Goal: Task Accomplishment & Management: Complete application form

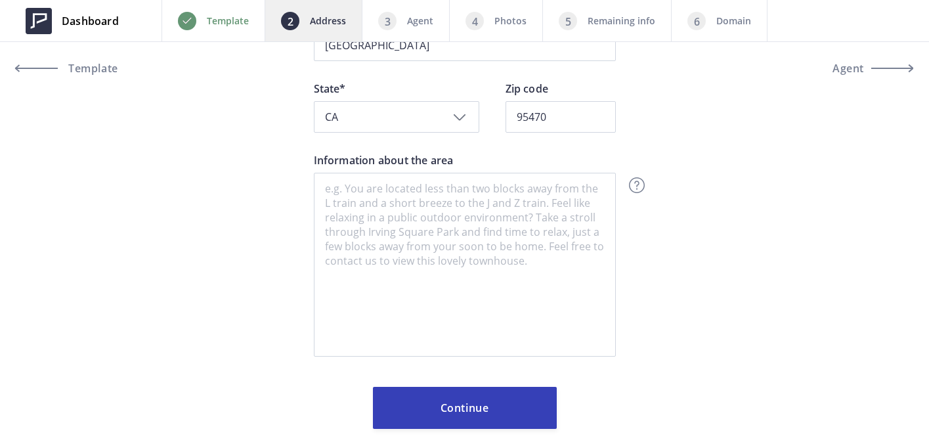
scroll to position [378, 0]
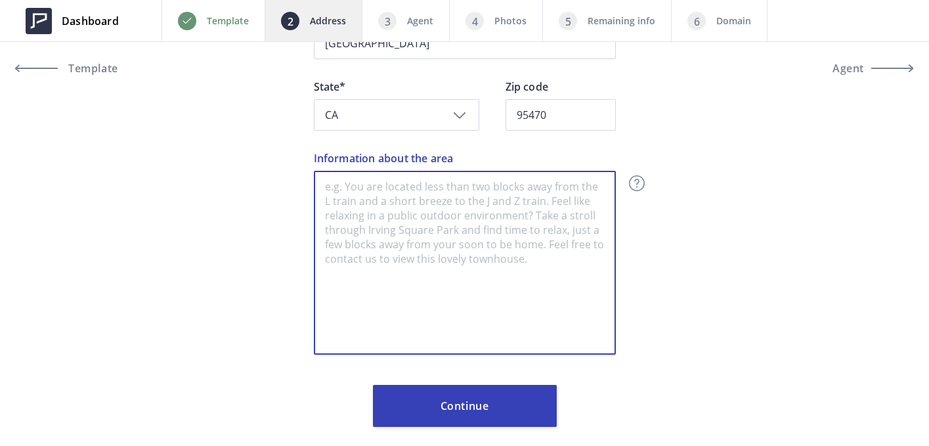
click at [439, 261] on textarea "Information about the area" at bounding box center [465, 263] width 302 height 184
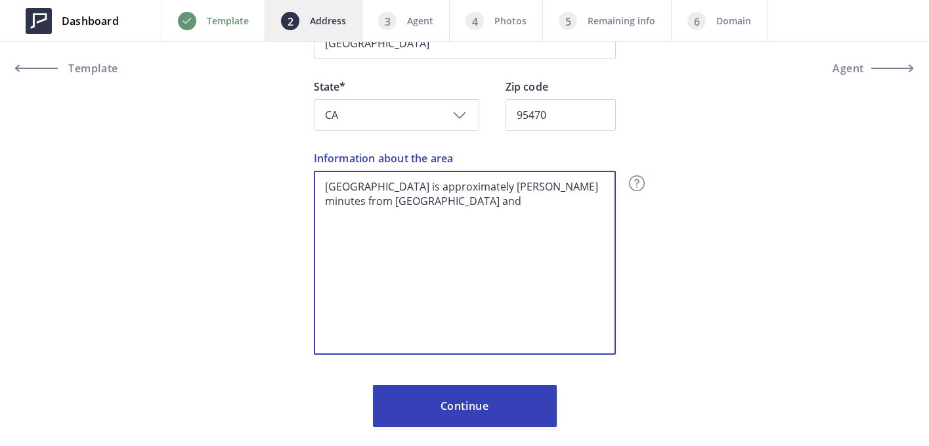
click at [506, 188] on textarea "Redwood Valley is approximately thiry minutes from Ukiah and" at bounding box center [465, 263] width 302 height 184
click at [589, 188] on textarea "Redwood Valley is approximately thirty minutes from Ukiah and" at bounding box center [465, 263] width 302 height 184
click at [457, 202] on textarea "Redwood Valley is approximately thirty minutes from both Ukiah and" at bounding box center [465, 263] width 302 height 184
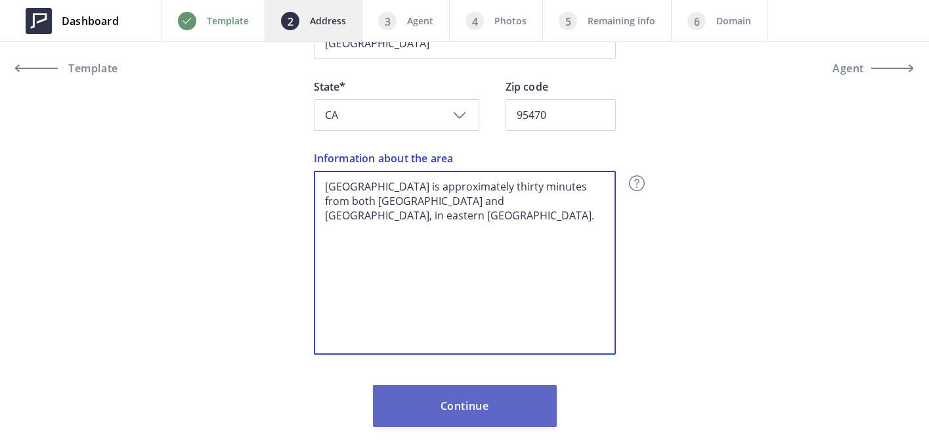
type textarea "Redwood Valley is approximately thirty minutes from both Ukiah and Willits, in …"
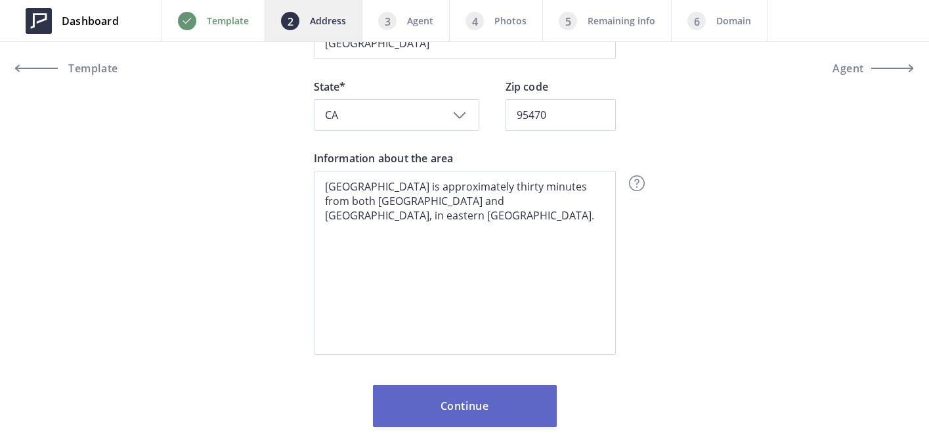
click at [460, 404] on button "Continue" at bounding box center [465, 406] width 184 height 42
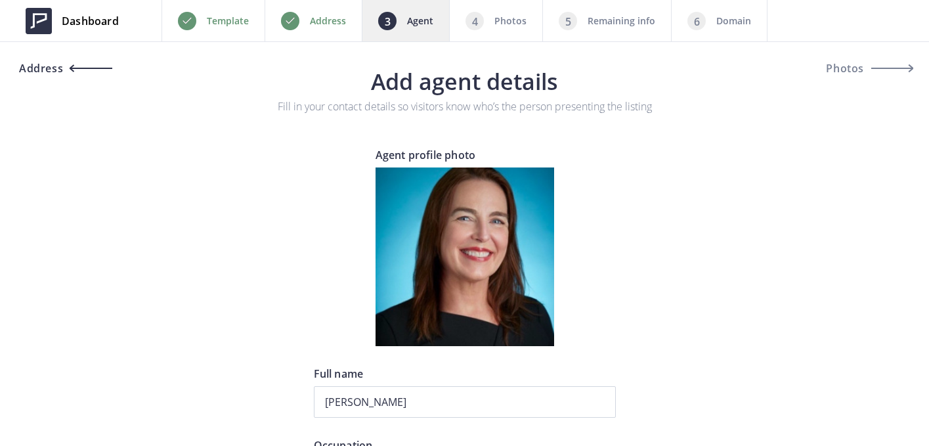
click at [43, 68] on span "Address" at bounding box center [39, 68] width 47 height 11
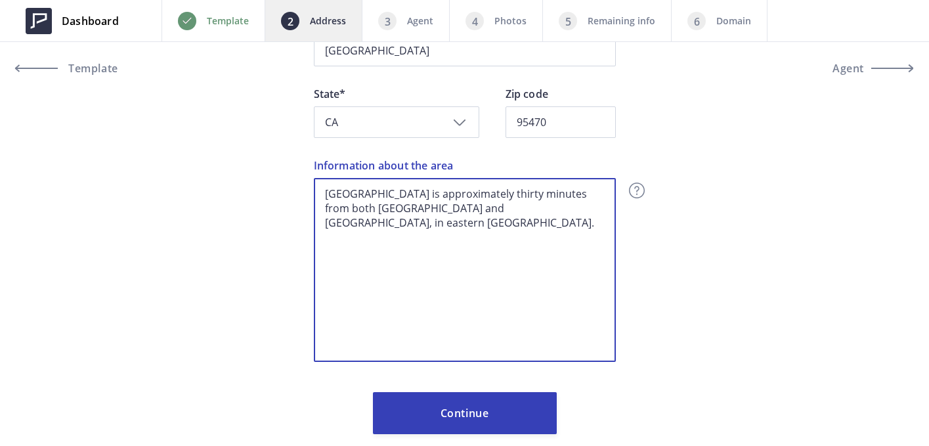
drag, startPoint x: 591, startPoint y: 210, endPoint x: 306, endPoint y: 184, distance: 286.1
click at [306, 184] on div "Dashboard Back Template Address Agent Photos Remaining info Domain Next Templat…" at bounding box center [464, 50] width 929 height 842
paste textarea "Nestled in the heart of Mendocino County, Redwood Valley is a picturesque rural…"
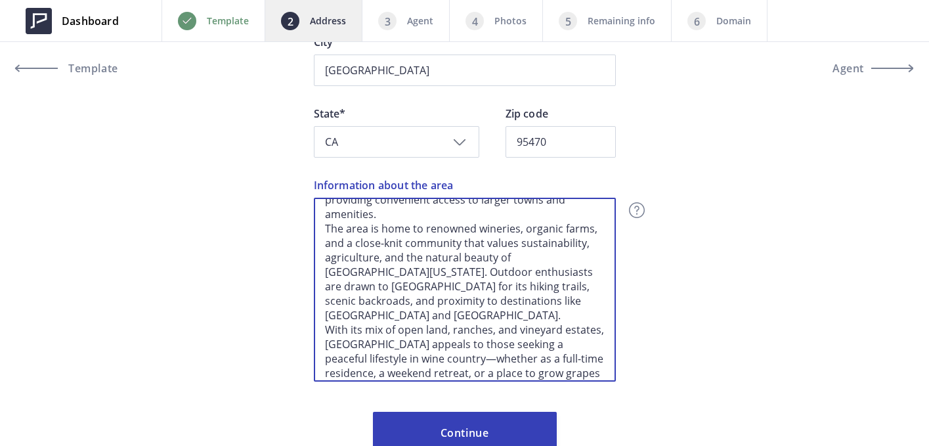
scroll to position [350, 0]
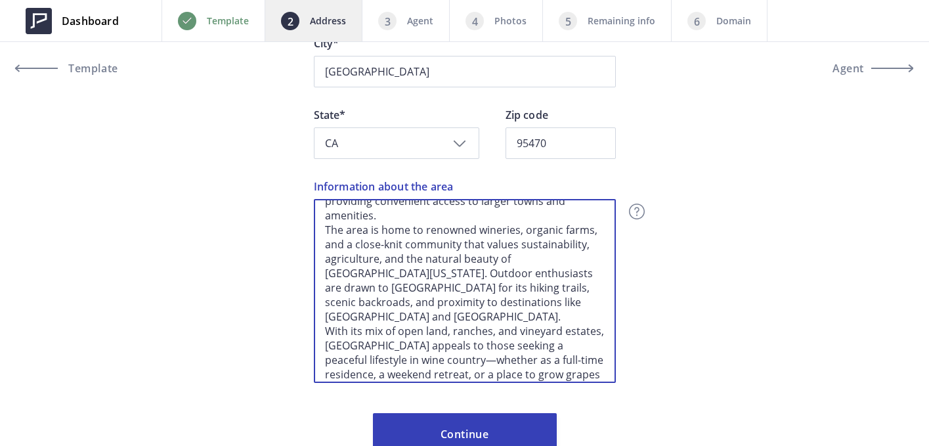
drag, startPoint x: 401, startPoint y: 232, endPoint x: 357, endPoint y: 232, distance: 44.0
click at [357, 232] on textarea "Nestled in the heart of Mendocino County, Redwood Valley is a picturesque rural…" at bounding box center [465, 291] width 302 height 184
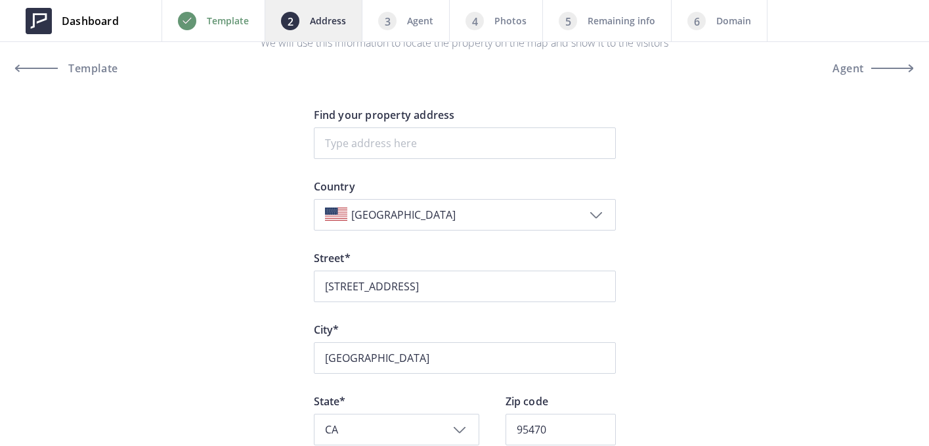
scroll to position [60, 0]
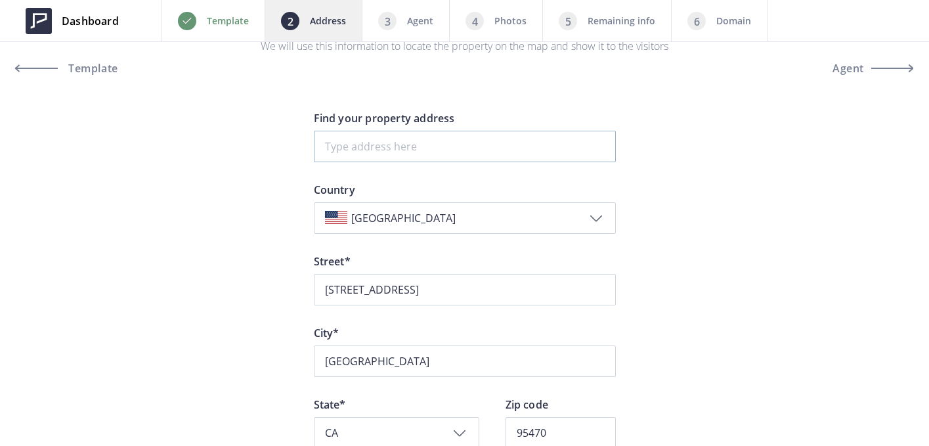
type textarea "Nestled in the heart of Mendocino County, Redwood Valley is a picturesque rural…"
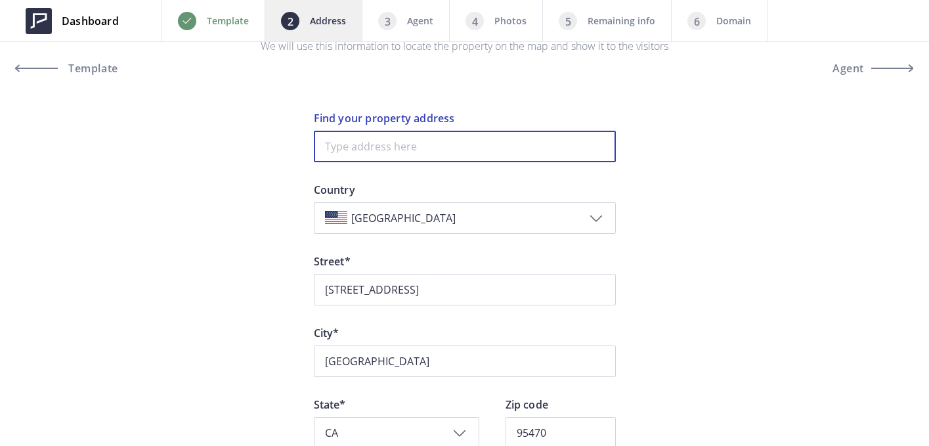
click at [360, 144] on input at bounding box center [465, 147] width 302 height 32
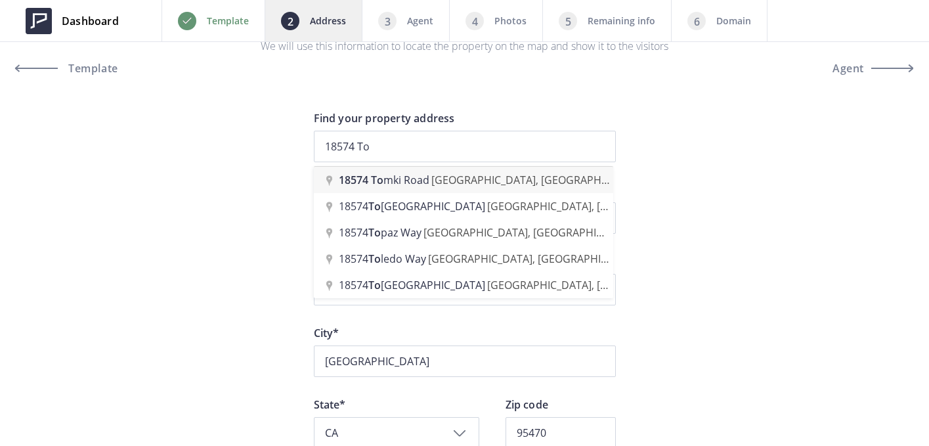
type input "18574 Tomki Road, Redwood Valley, CA, USA"
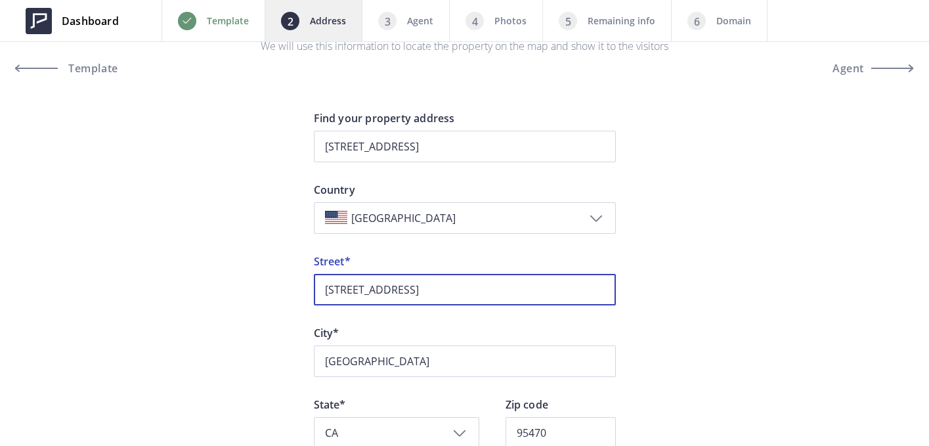
drag, startPoint x: 429, startPoint y: 292, endPoint x: 311, endPoint y: 292, distance: 118.2
click at [311, 292] on div "Dashboard Back Template Address Agent Photos Remaining info Domain Next Templat…" at bounding box center [464, 361] width 929 height 842
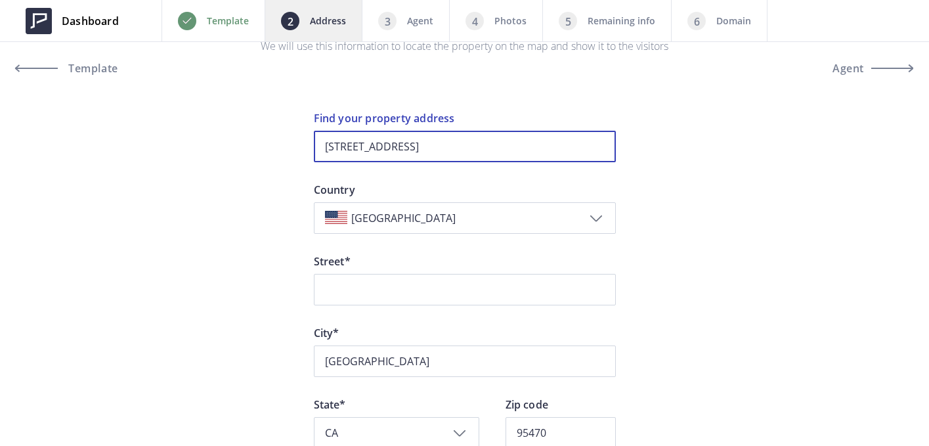
click at [468, 150] on input "18574 Tomki Road, Redwood Valley, CA, USA" at bounding box center [465, 147] width 302 height 32
click at [575, 148] on input "18574 Tomki Road, Redwood Valley, CA, USA" at bounding box center [465, 147] width 302 height 32
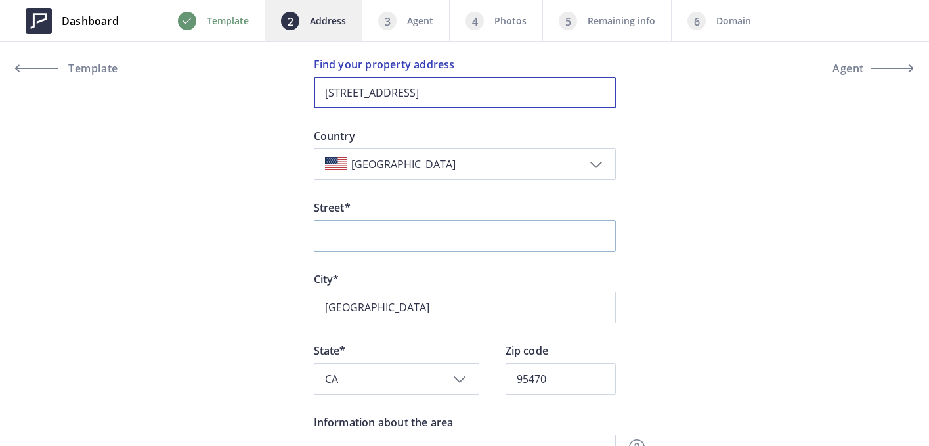
scroll to position [118, 0]
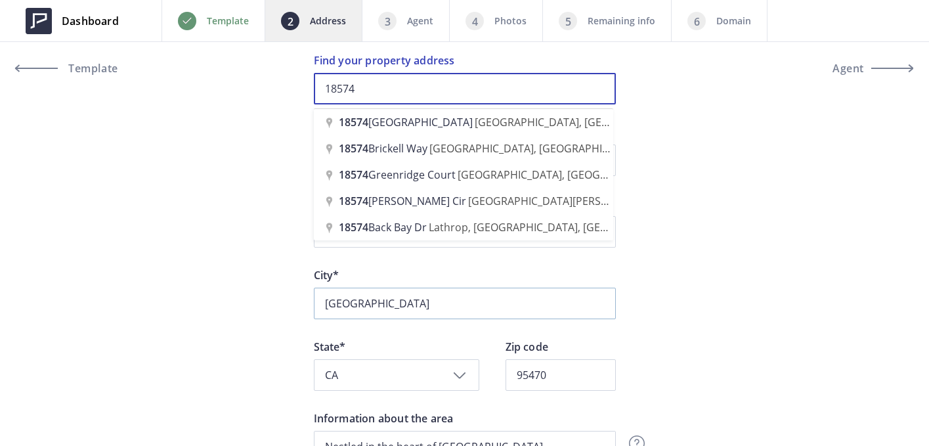
type input "18574"
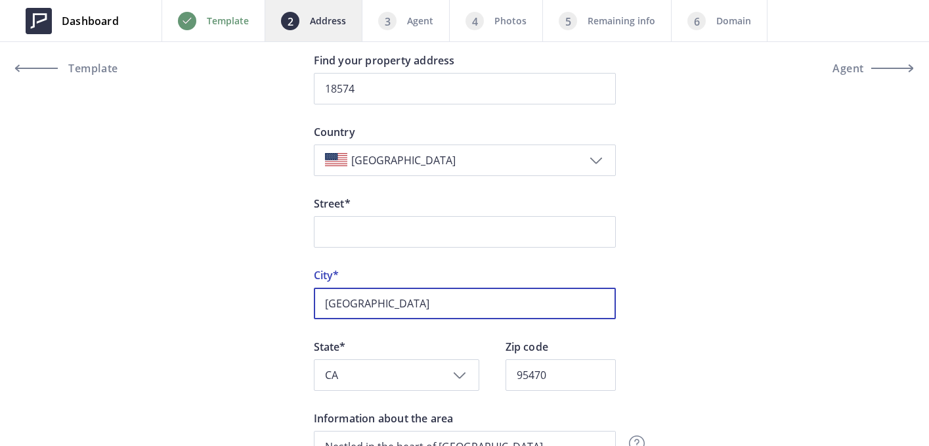
click at [364, 309] on input "Redwood Valley" at bounding box center [465, 304] width 302 height 32
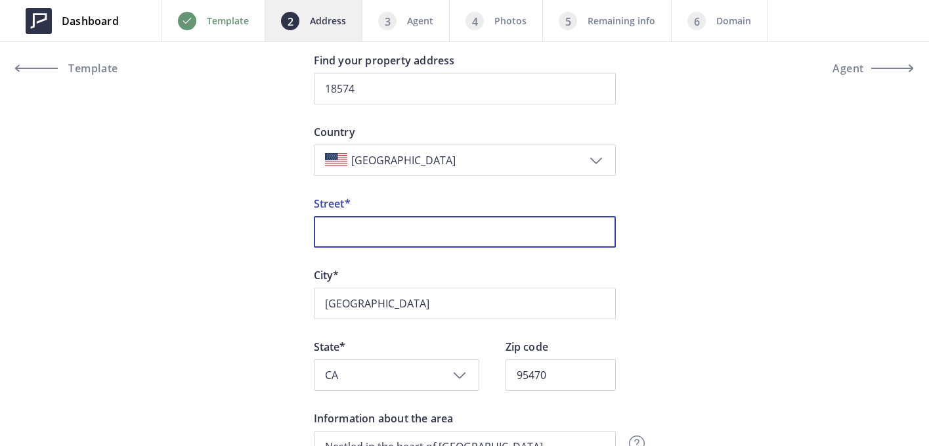
click at [362, 231] on input "Street*" at bounding box center [465, 232] width 302 height 32
type input "Tomki Road"
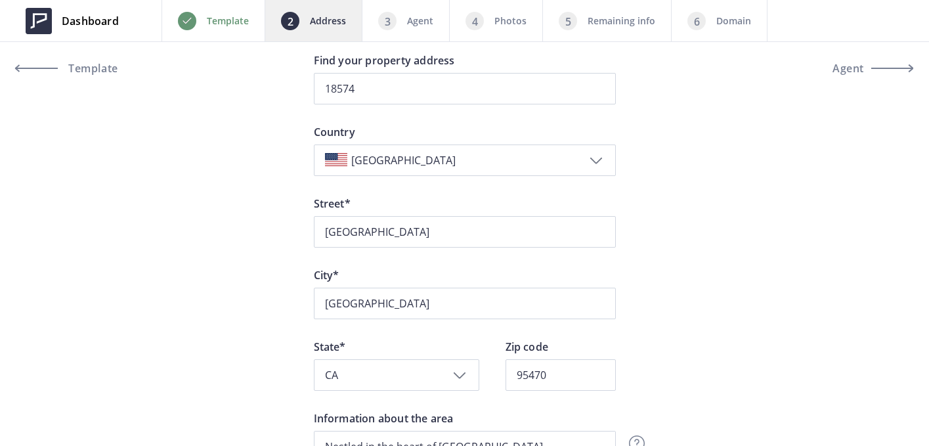
click at [693, 194] on div "Dashboard Back Template Address Agent Photos Remaining info Domain Next Templat…" at bounding box center [464, 303] width 929 height 842
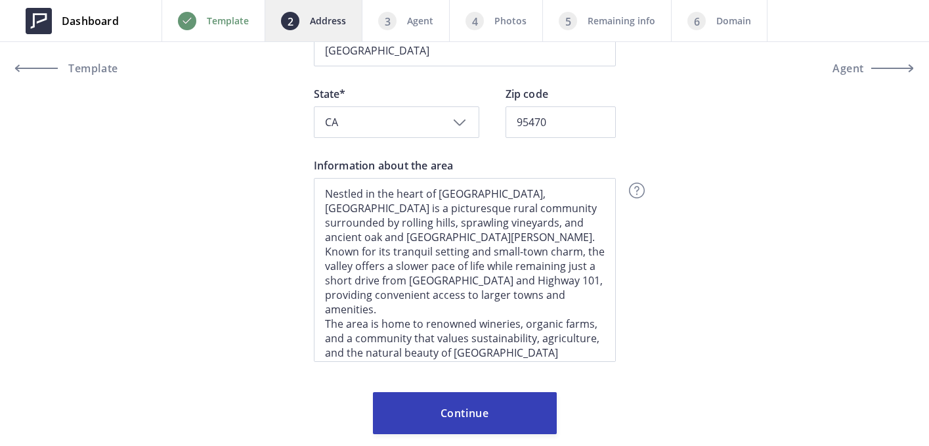
scroll to position [378, 0]
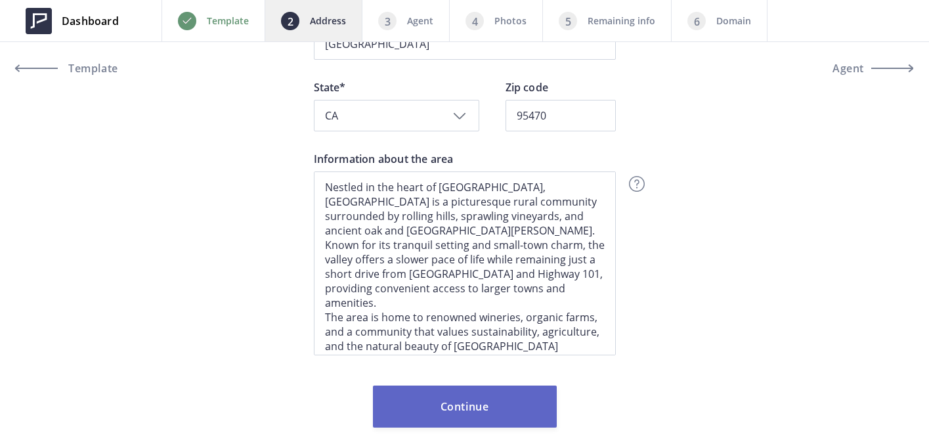
click at [466, 410] on button "Continue" at bounding box center [465, 406] width 184 height 42
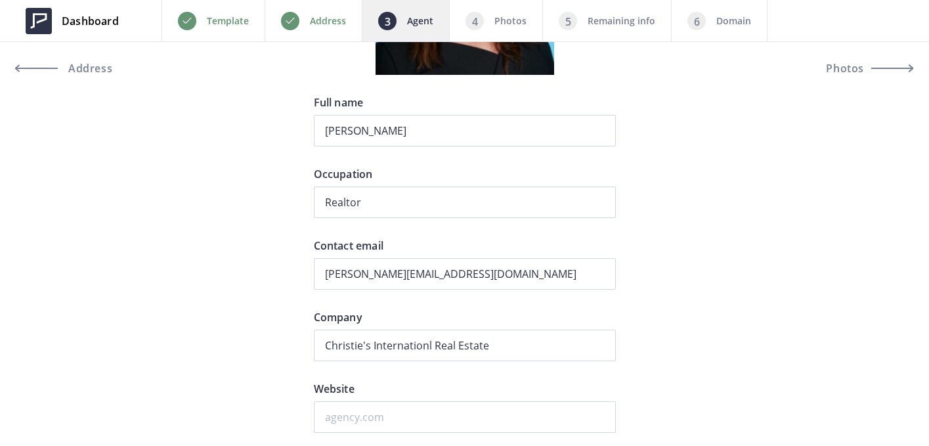
scroll to position [196, 0]
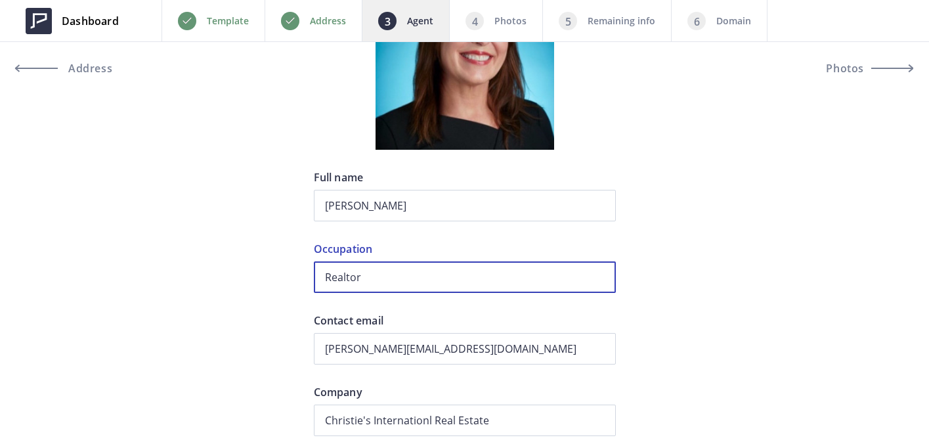
drag, startPoint x: 364, startPoint y: 277, endPoint x: 311, endPoint y: 278, distance: 53.2
drag, startPoint x: 414, startPoint y: 278, endPoint x: 312, endPoint y: 279, distance: 101.8
type input "Realtor"
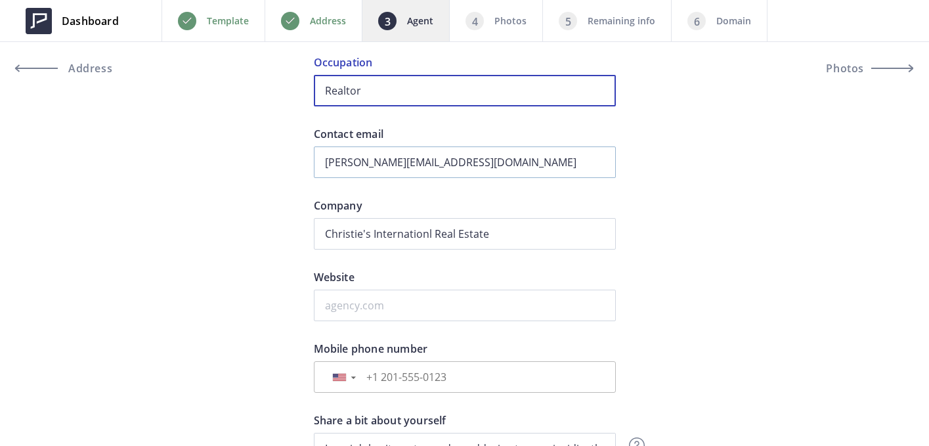
scroll to position [386, 0]
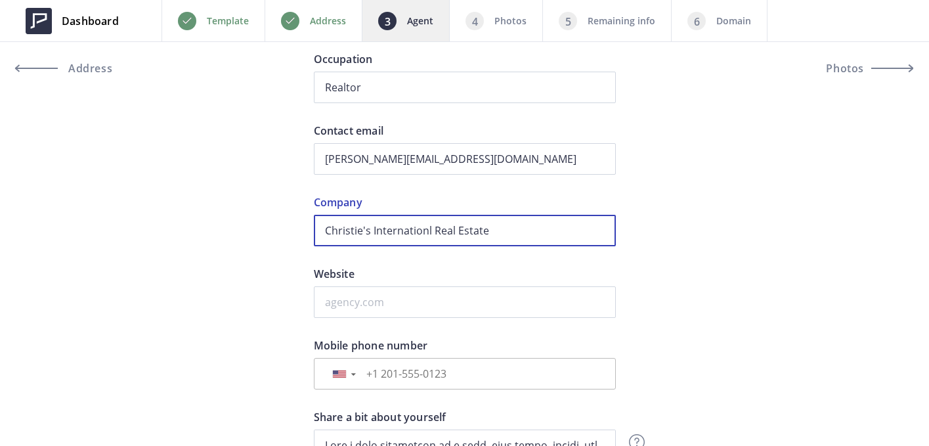
click at [427, 234] on input "Christie's Internationl Real Estate" at bounding box center [465, 231] width 302 height 32
type input "Christie's International Real Estate"
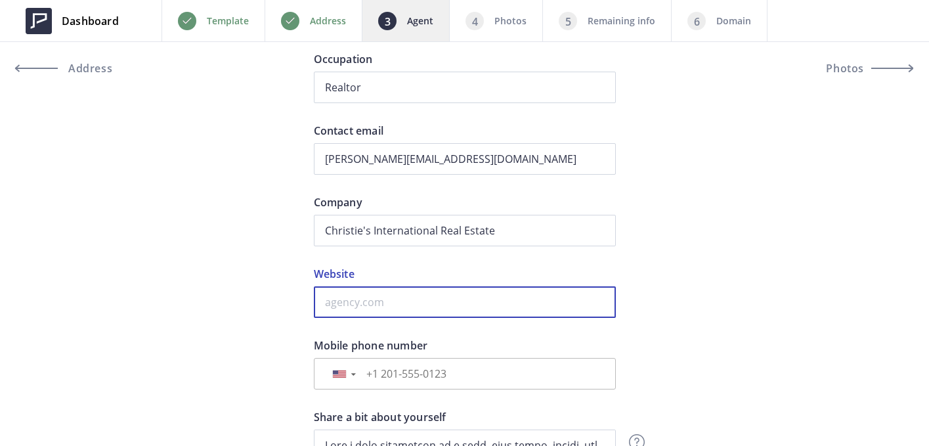
click at [401, 308] on input "Website" at bounding box center [465, 302] width 302 height 32
type input "www.peggywallace.homes"
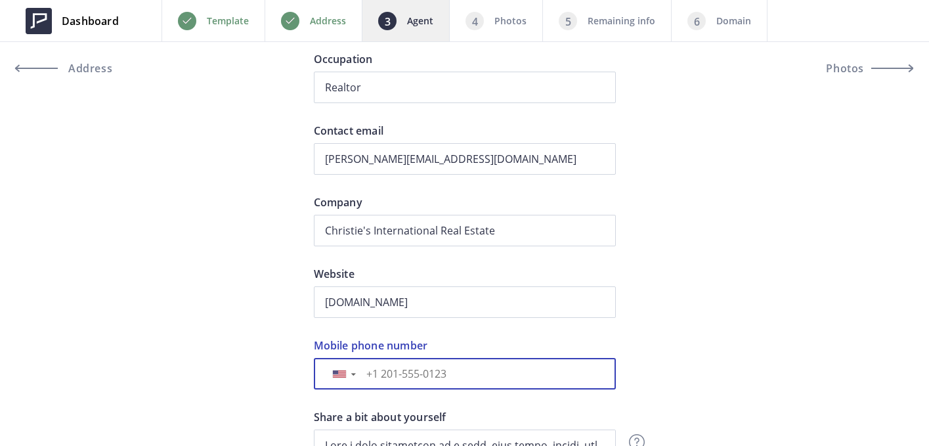
click at [432, 367] on input "[DATE]" at bounding box center [483, 373] width 242 height 14
type input "[PHONE_NUMBER]"
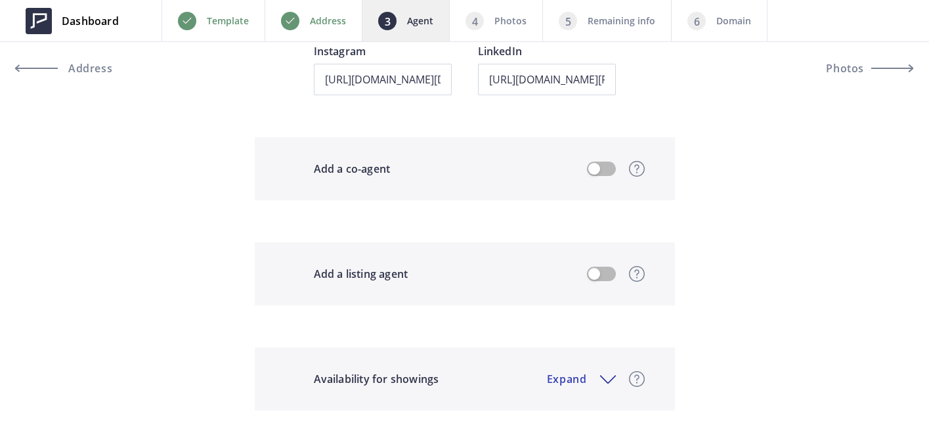
scroll to position [1107, 0]
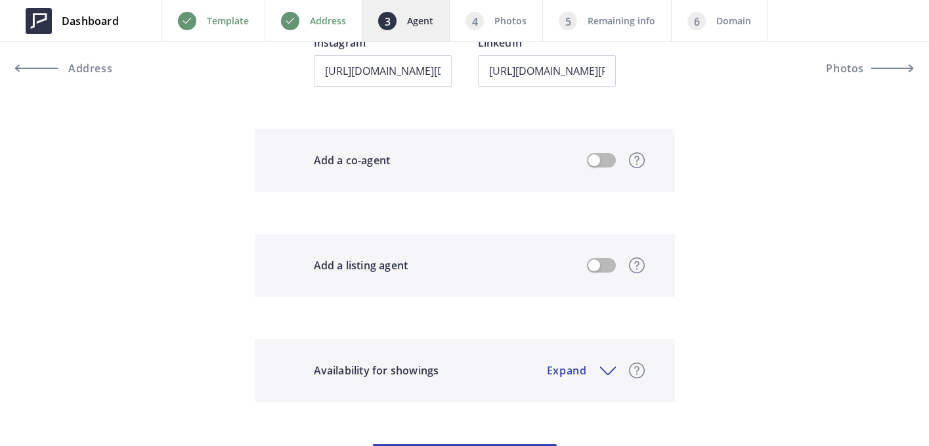
click at [609, 160] on button "button" at bounding box center [601, 160] width 29 height 14
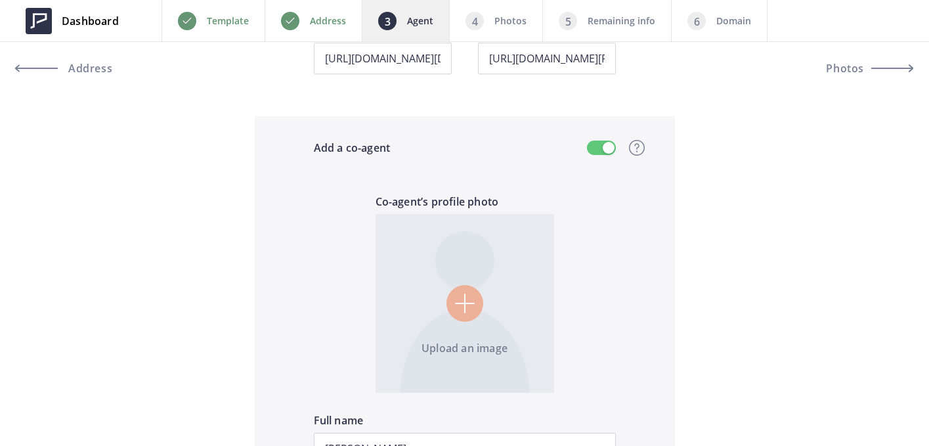
scroll to position [1119, 0]
click at [597, 150] on button "button" at bounding box center [601, 148] width 29 height 14
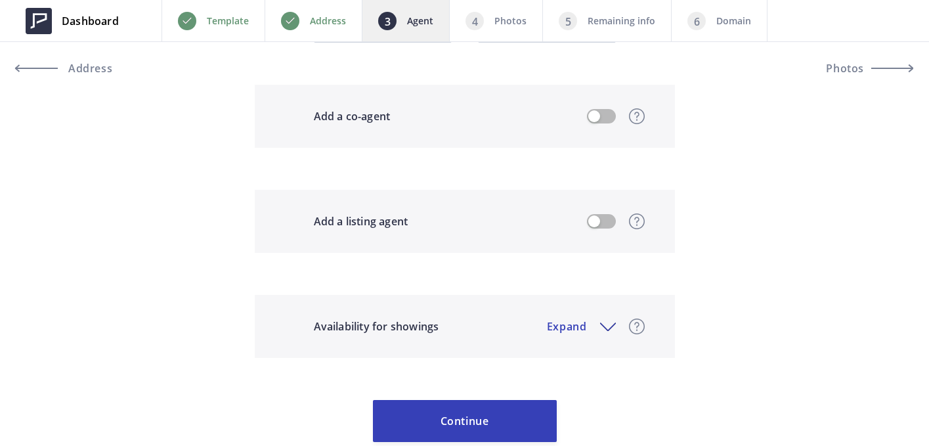
scroll to position [1204, 0]
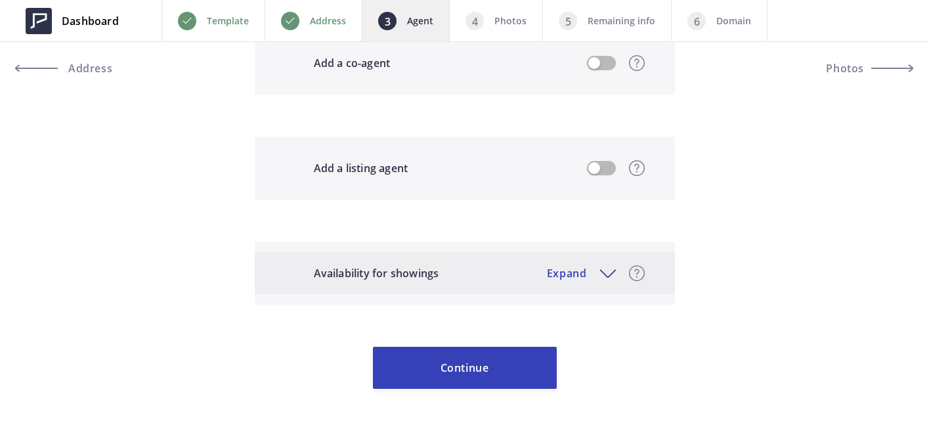
click at [584, 279] on div "Availability for showings Expand Let visitors book a showing Convert more visit…" at bounding box center [465, 273] width 420 height 42
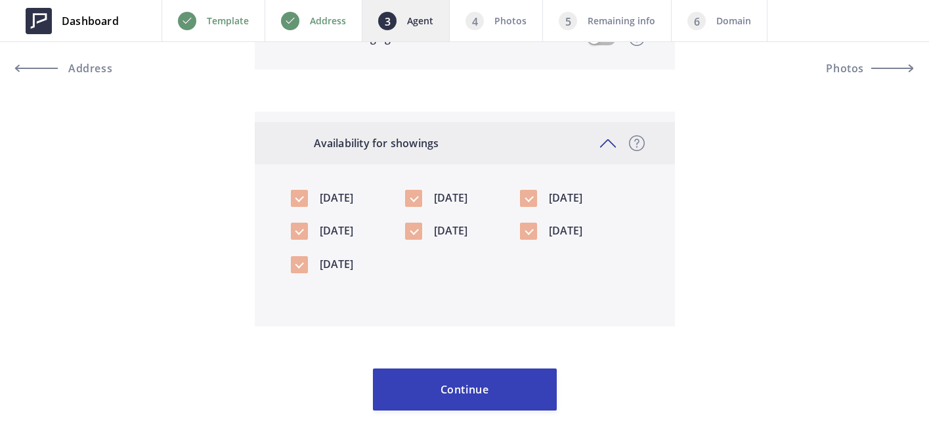
scroll to position [1356, 0]
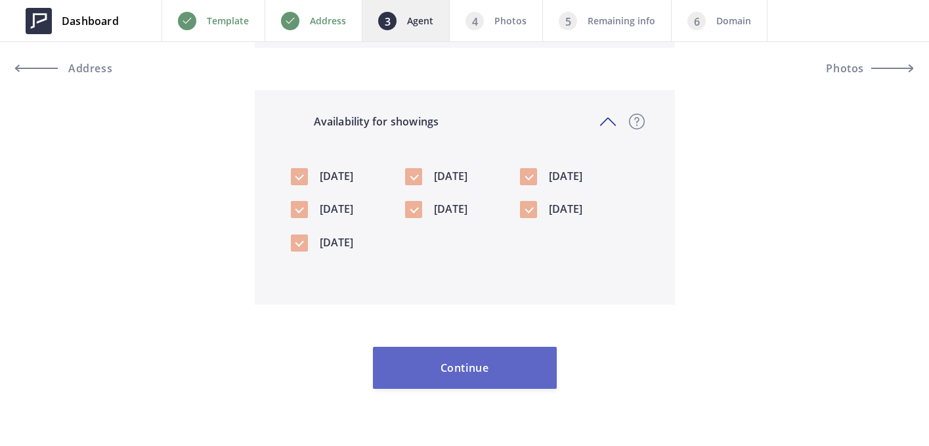
click at [470, 372] on button "Continue" at bounding box center [465, 368] width 184 height 42
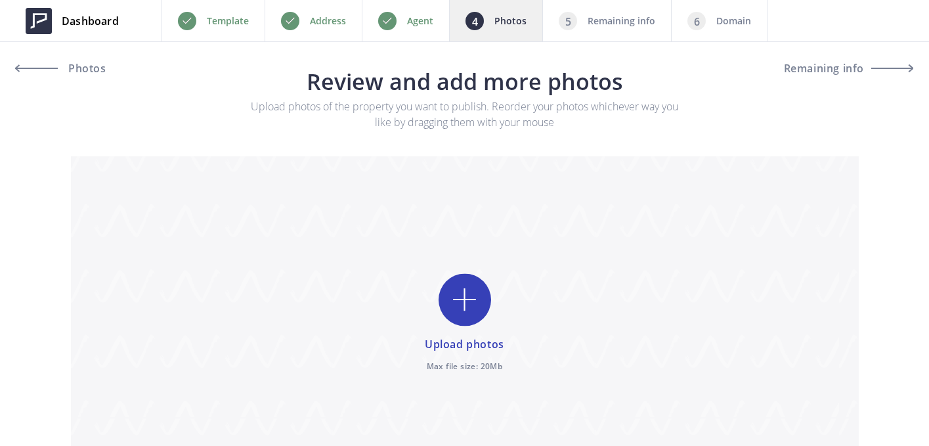
click at [464, 297] on input "file" at bounding box center [465, 323] width 788 height 334
click at [460, 303] on input "file" at bounding box center [465, 323] width 788 height 334
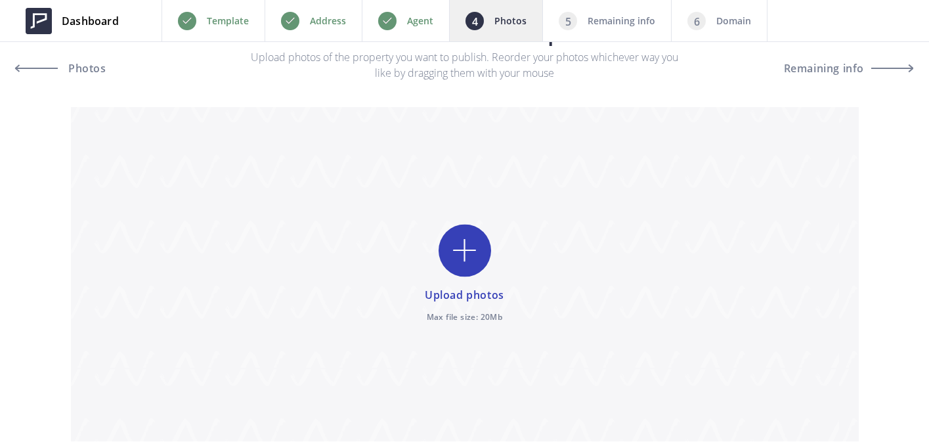
scroll to position [102, 0]
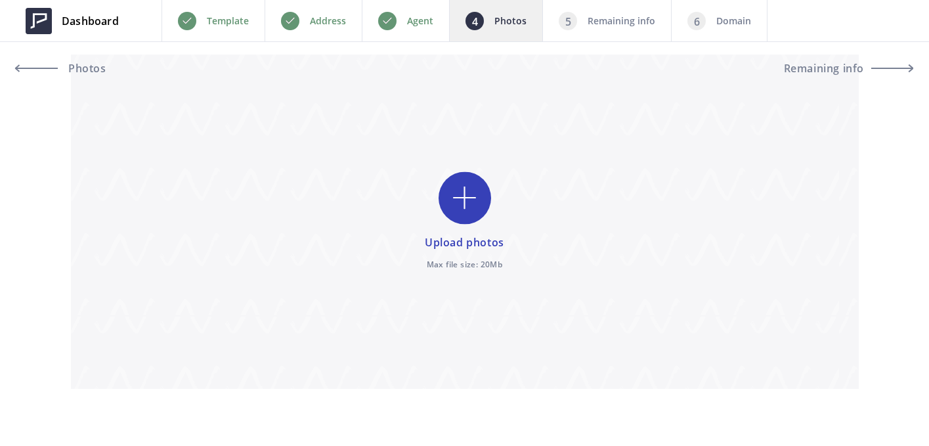
click at [467, 202] on input "file" at bounding box center [465, 221] width 788 height 334
click at [469, 203] on input "file" at bounding box center [465, 221] width 788 height 334
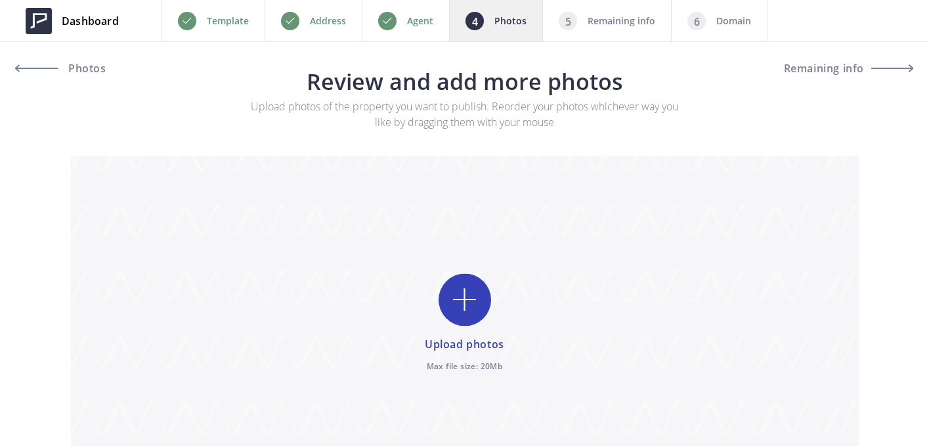
scroll to position [102, 0]
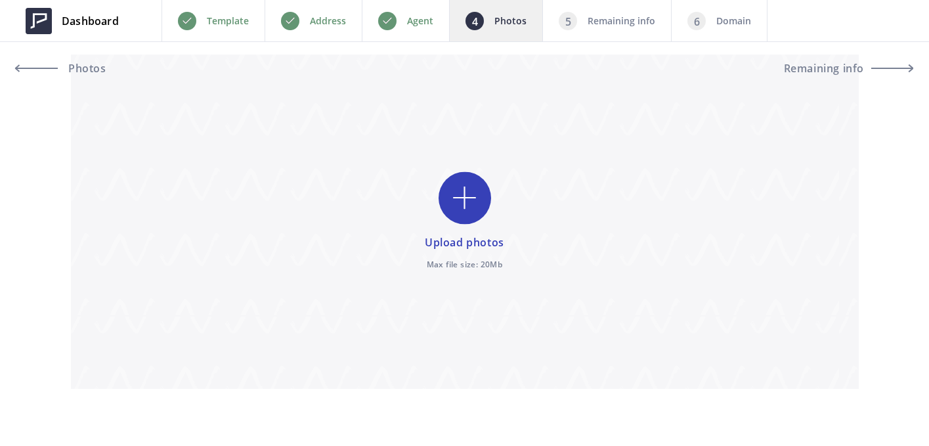
click at [467, 200] on input "file" at bounding box center [465, 221] width 788 height 334
click at [477, 207] on input "file" at bounding box center [465, 221] width 788 height 334
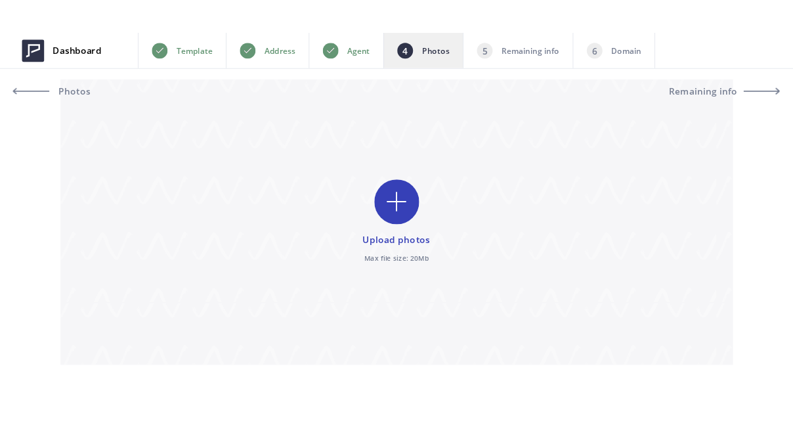
scroll to position [0, 0]
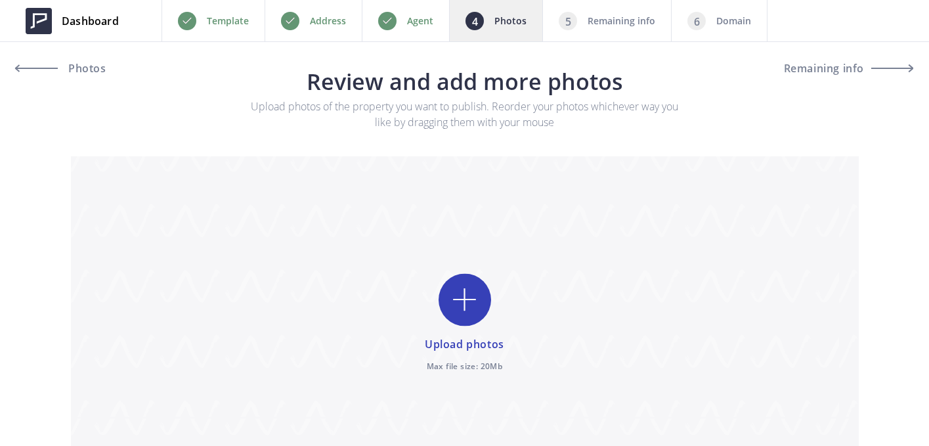
click at [462, 291] on input "file" at bounding box center [465, 323] width 788 height 334
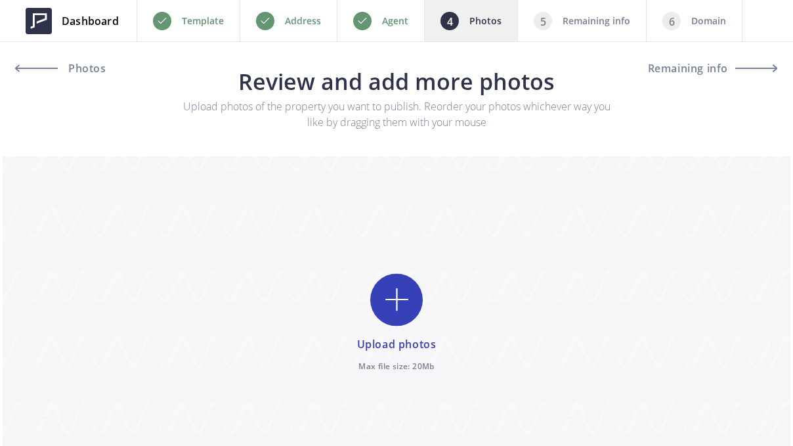
type input "C:\fakepath\2025_05_Tomki_D8A0067.JPG"
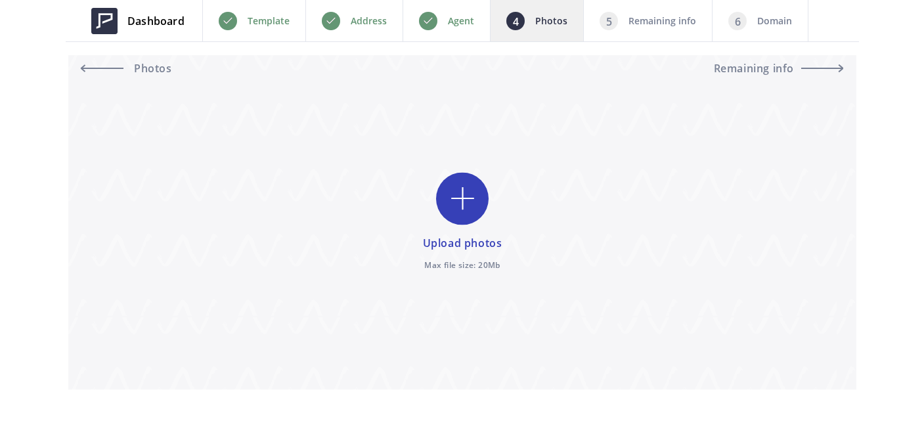
scroll to position [102, 0]
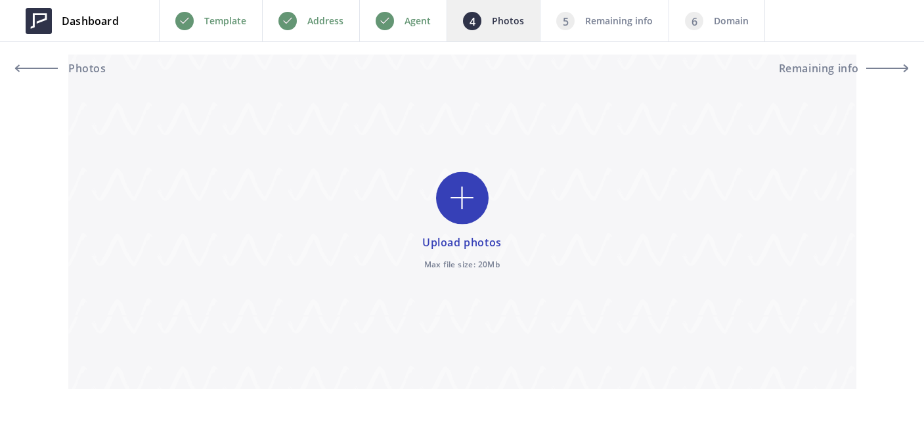
click at [459, 194] on input "file" at bounding box center [462, 221] width 788 height 334
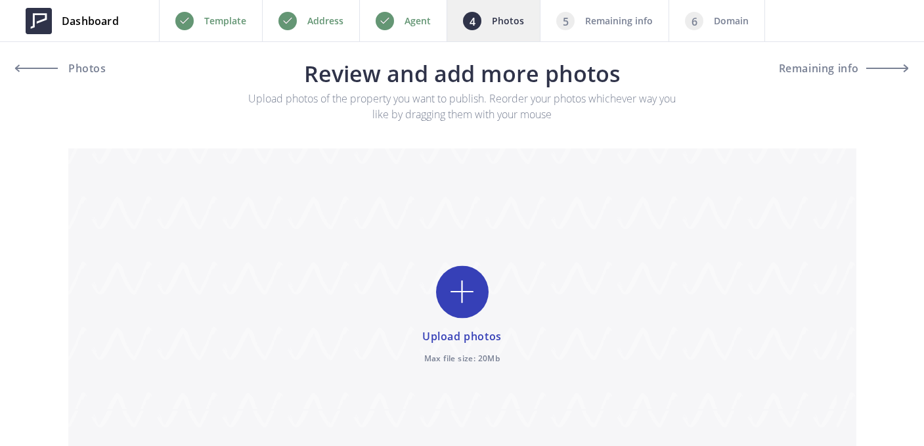
scroll to position [0, 0]
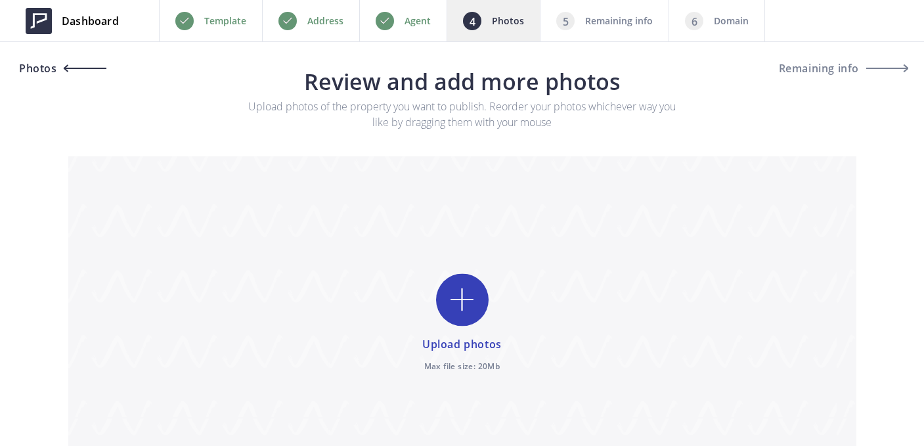
click at [47, 68] on span "Photos" at bounding box center [36, 68] width 41 height 11
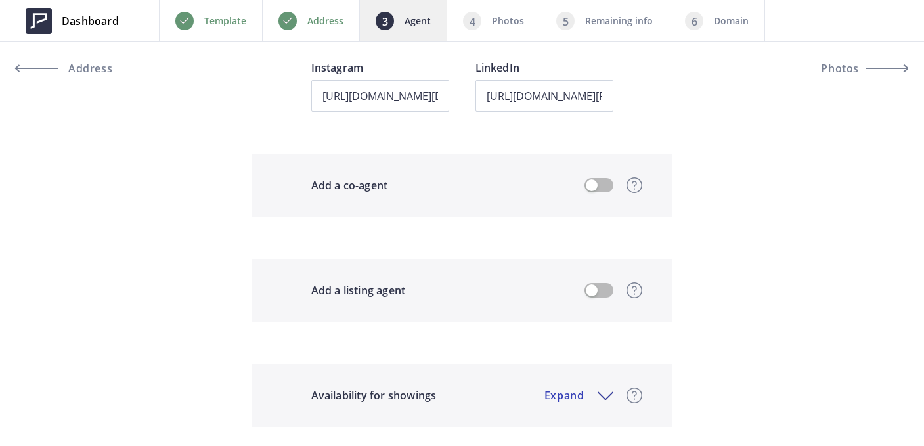
scroll to position [1204, 0]
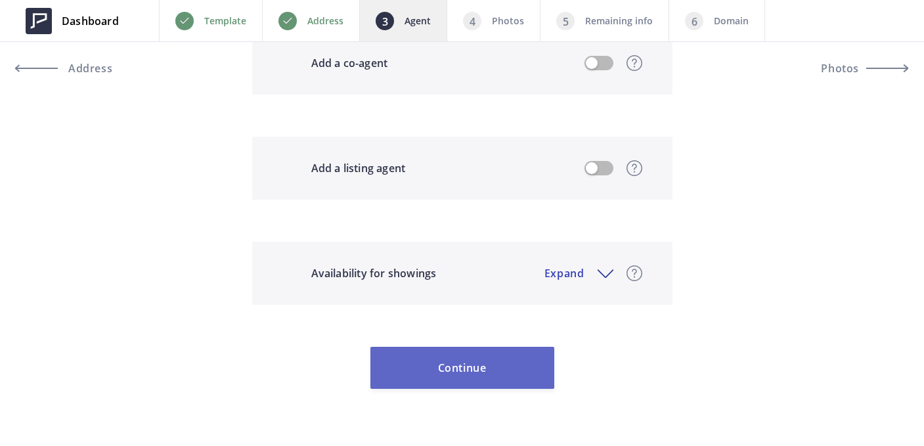
click at [483, 372] on button "Continue" at bounding box center [462, 368] width 184 height 42
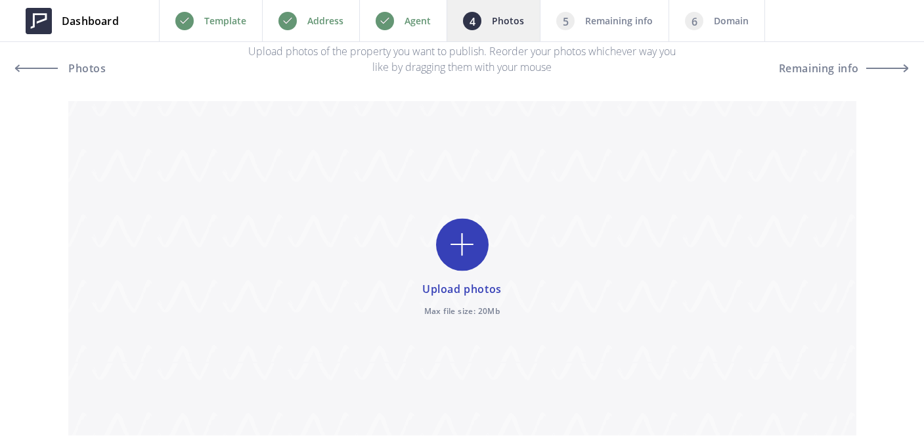
scroll to position [48, 0]
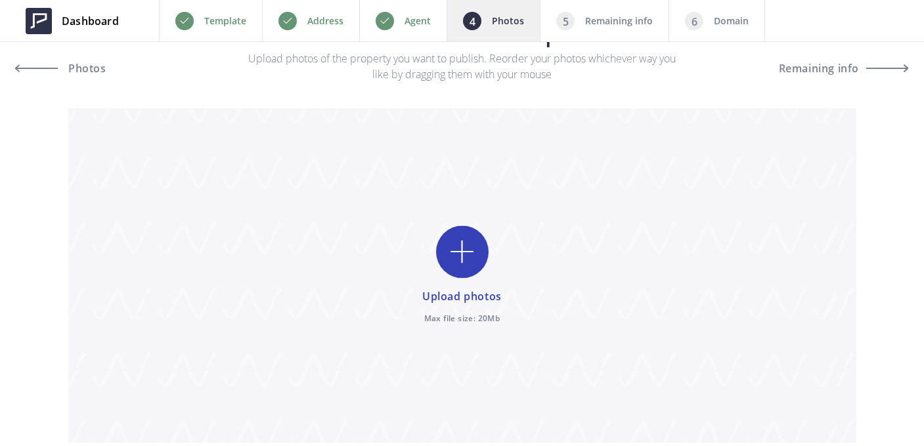
click at [458, 296] on input "file" at bounding box center [462, 275] width 788 height 334
click at [599, 16] on p "Remaining info" at bounding box center [619, 21] width 68 height 16
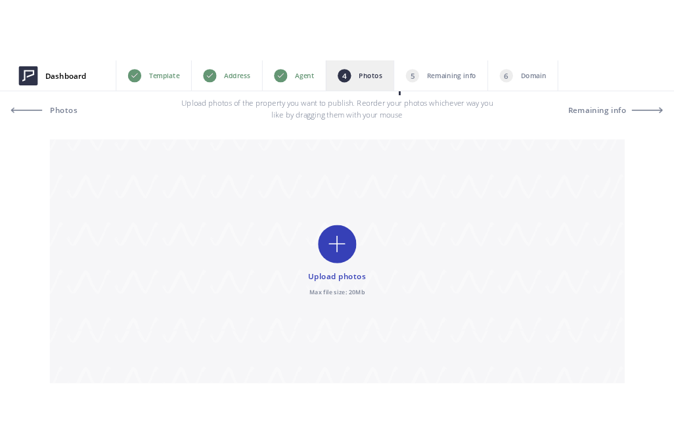
scroll to position [102, 0]
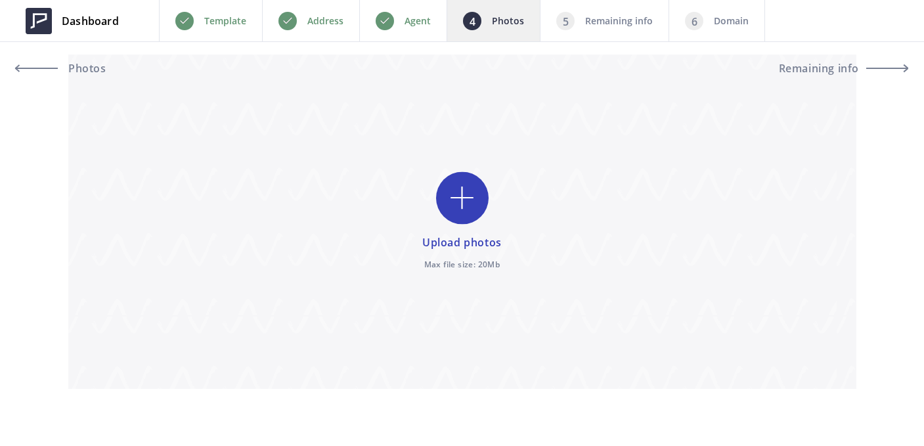
click at [446, 203] on input "file" at bounding box center [462, 221] width 788 height 334
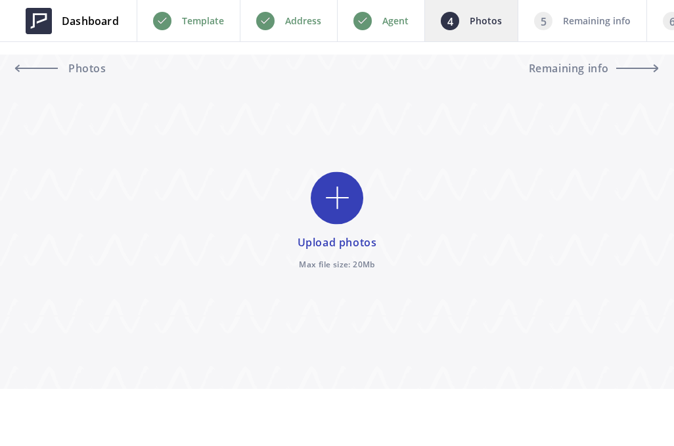
click at [325, 200] on input "file" at bounding box center [337, 221] width 674 height 334
type input "C:\fakepath\2025_05_Tomki_D8A0167.JPG"
click at [288, 184] on input "file" at bounding box center [337, 221] width 674 height 334
click at [339, 238] on input "file" at bounding box center [337, 221] width 674 height 334
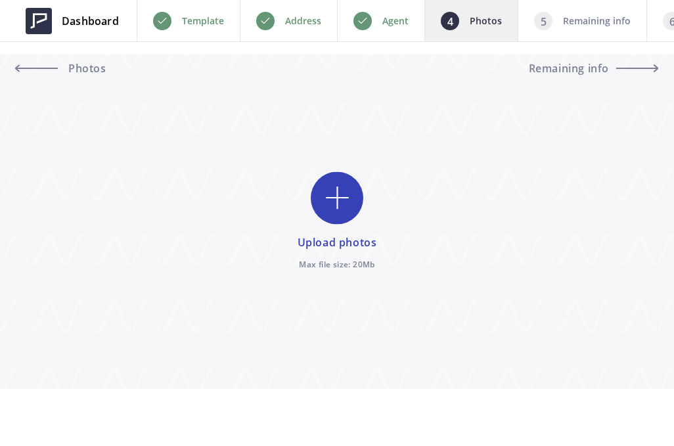
click at [339, 238] on input "file" at bounding box center [337, 221] width 674 height 334
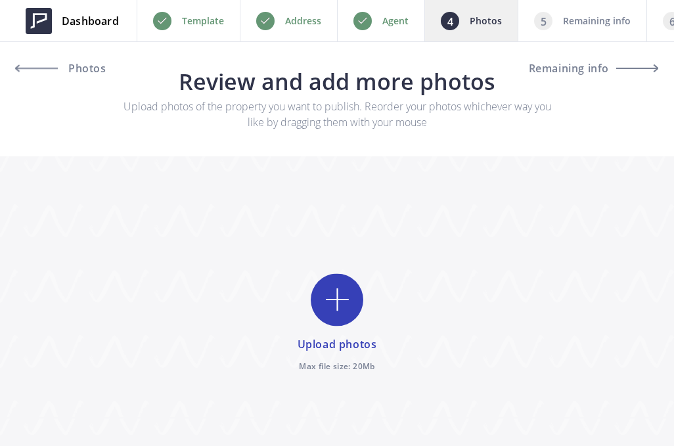
click at [303, 282] on input "file" at bounding box center [337, 323] width 674 height 334
click at [303, 286] on input "file" at bounding box center [337, 323] width 674 height 334
click at [339, 299] on input "file" at bounding box center [337, 323] width 674 height 334
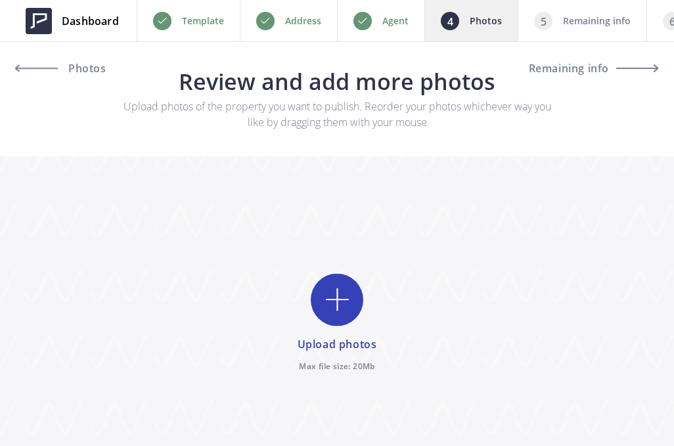
click at [339, 299] on input "file" at bounding box center [337, 323] width 674 height 334
type input "C:\fakepath\2025_05_Tomki_D8A0167.JPG"
click at [59, 22] on link "Dashboard" at bounding box center [72, 20] width 113 height 39
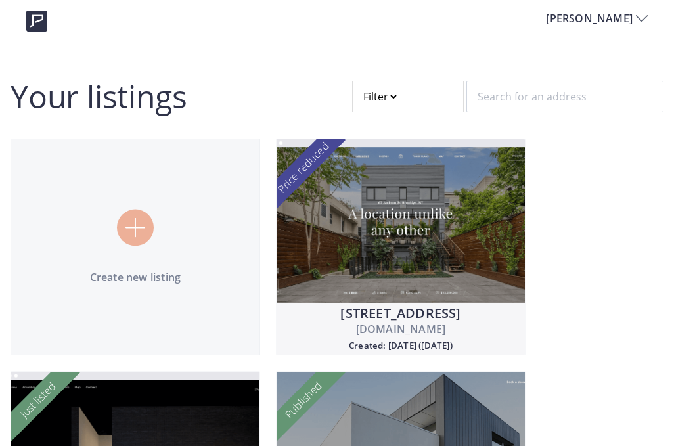
click at [437, 90] on div at bounding box center [408, 97] width 112 height 32
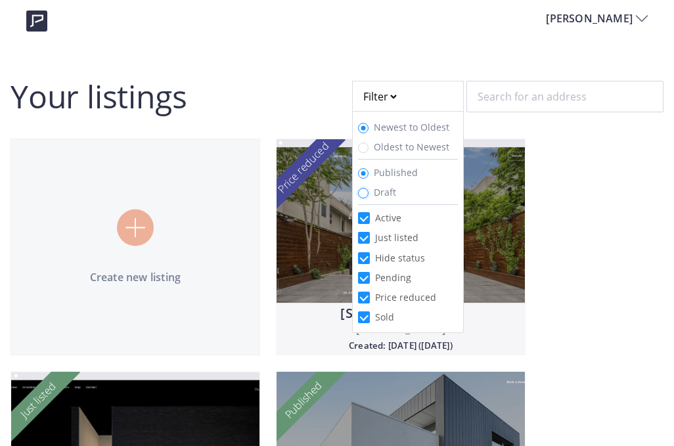
click at [362, 194] on input "Draft" at bounding box center [363, 193] width 11 height 11
radio input "true"
radio input "false"
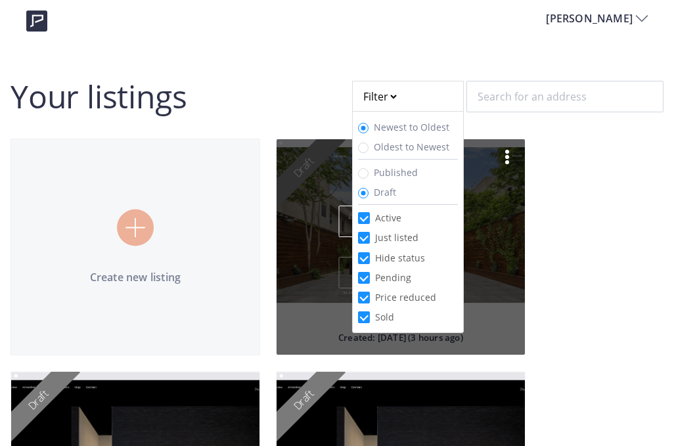
click at [287, 236] on div "Draft Created: [DATE] (3 hours ago) Draft Edit Visit" at bounding box center [401, 247] width 250 height 217
click at [511, 208] on div "Draft Created: [DATE] (3 hours ago) Draft Edit Visit" at bounding box center [401, 247] width 250 height 217
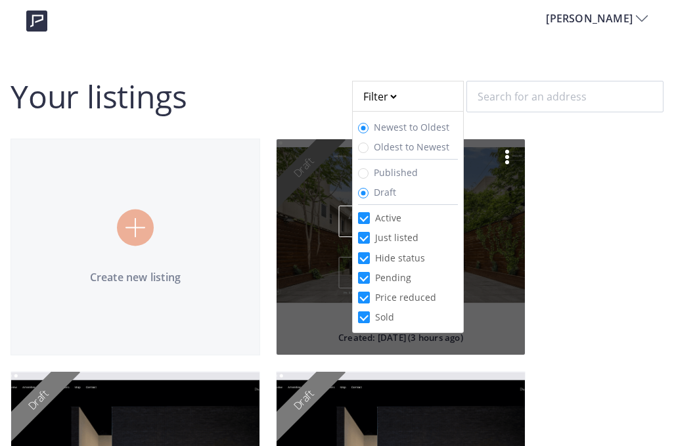
click at [494, 217] on div "Draft Created: [DATE] (3 hours ago) Draft Edit Visit" at bounding box center [401, 247] width 250 height 217
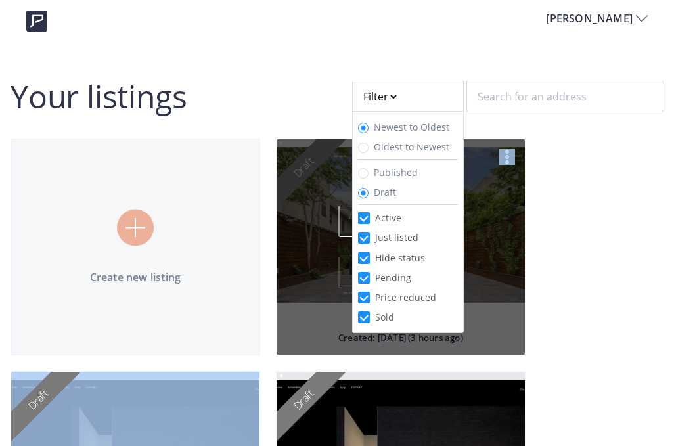
click at [494, 217] on div "Draft Created: [DATE] (3 hours ago) Draft Edit Visit" at bounding box center [401, 247] width 250 height 217
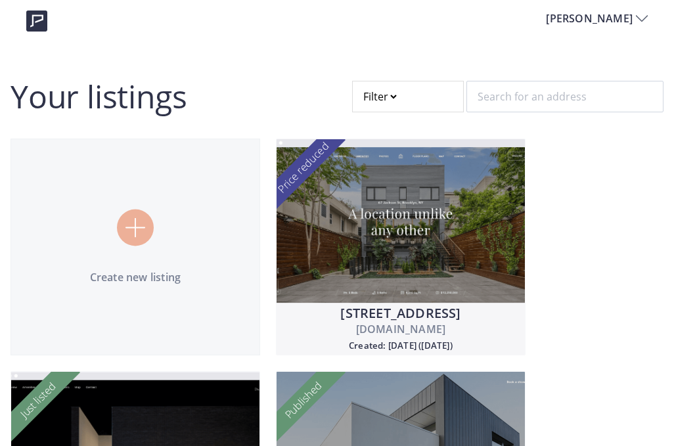
click at [433, 98] on div at bounding box center [408, 97] width 112 height 32
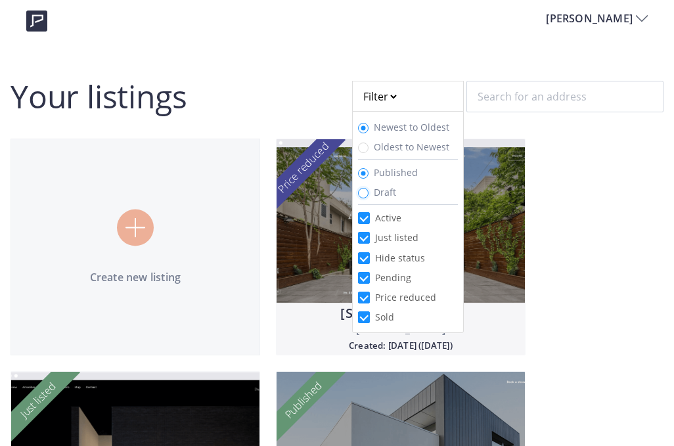
click at [362, 195] on input "Draft" at bounding box center [363, 193] width 11 height 11
radio input "true"
radio input "false"
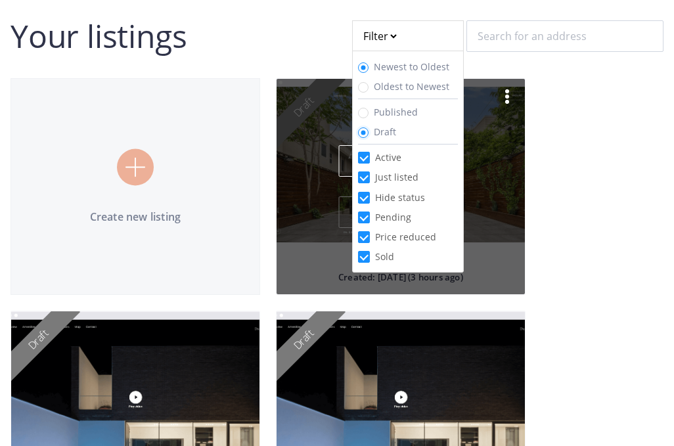
scroll to position [61, 0]
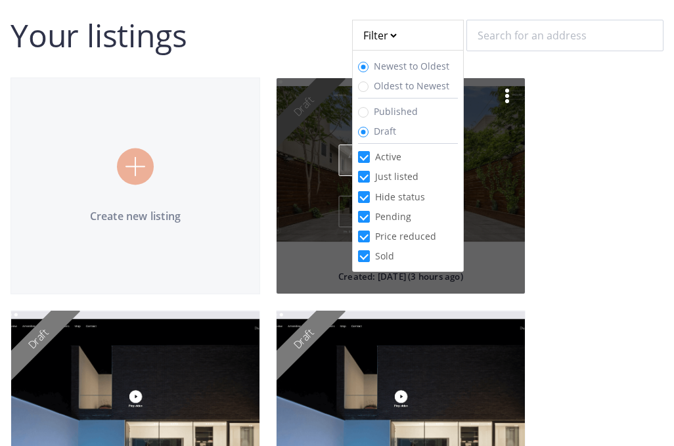
click at [341, 167] on link "Edit" at bounding box center [398, 160] width 118 height 32
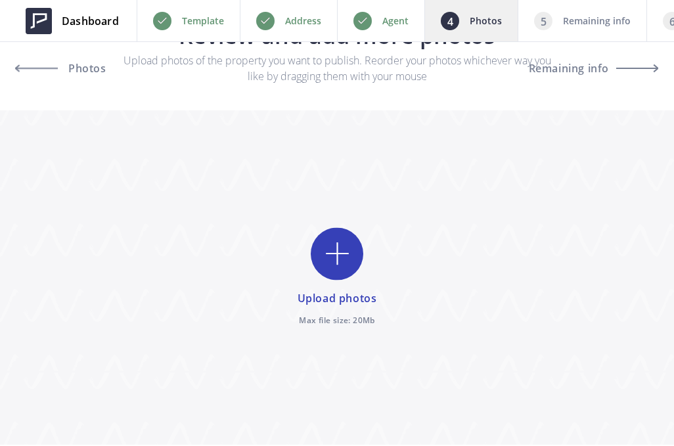
scroll to position [102, 0]
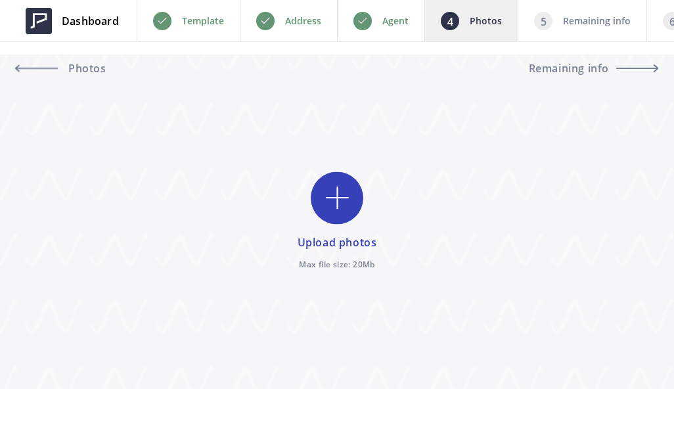
click at [333, 200] on input "file" at bounding box center [337, 221] width 674 height 334
